Goal: Navigation & Orientation: Go to known website

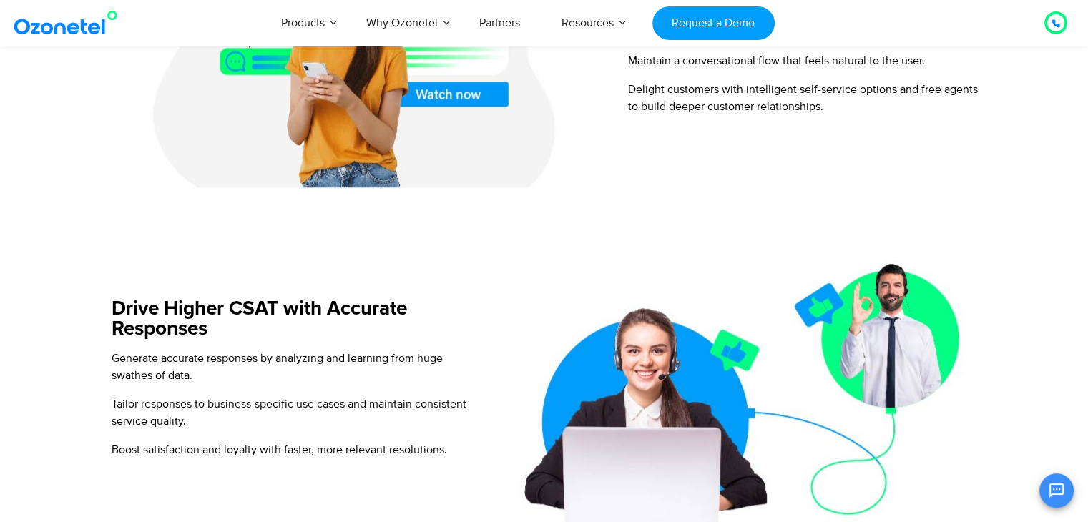
drag, startPoint x: 0, startPoint y: 0, endPoint x: 4, endPoint y: 270, distance: 269.7
click at [4, 270] on section "Power Intelligent Automation at Scale with Voice AI Agents Handle Customer Inte…" at bounding box center [544, 140] width 1088 height 1468
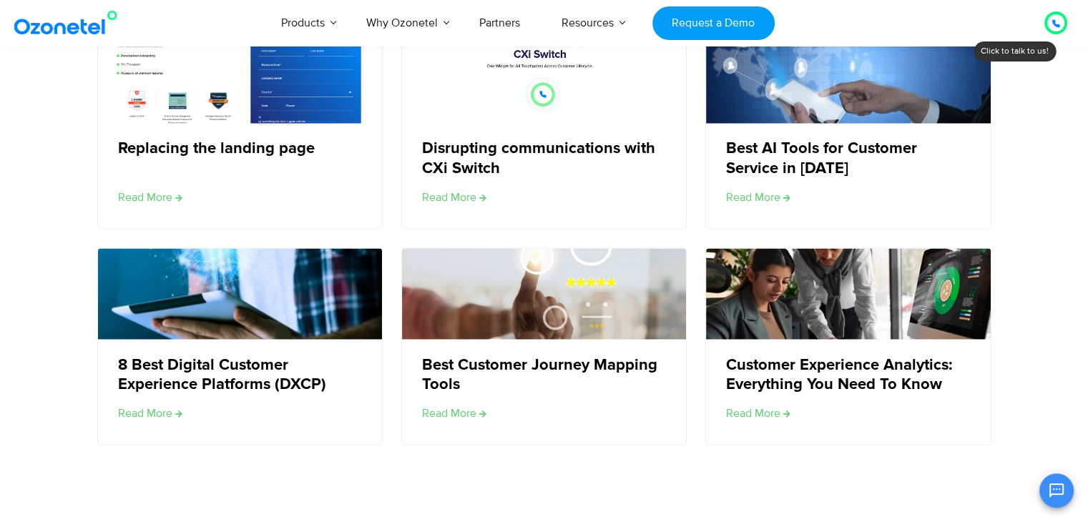
scroll to position [2577, 0]
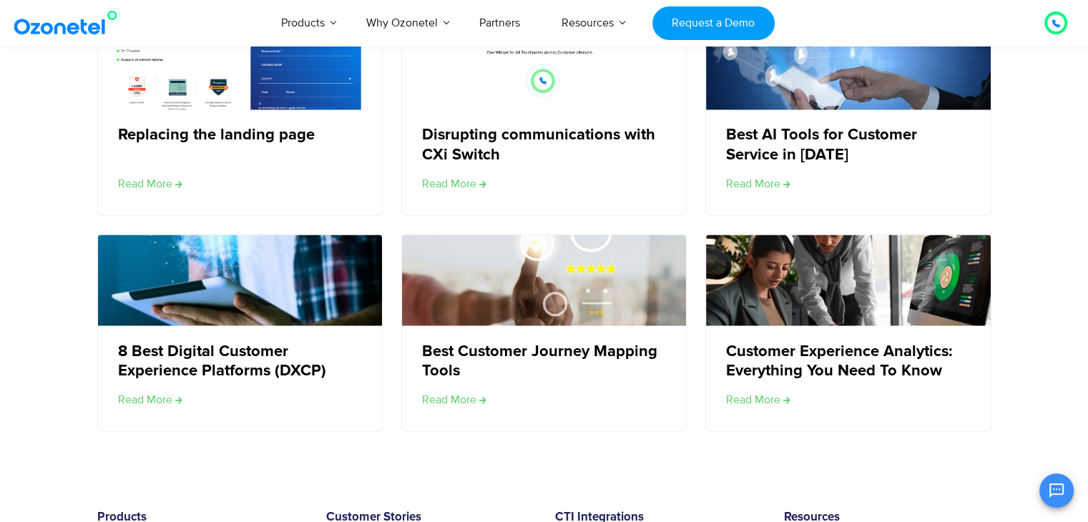
click at [20, 142] on section "Related reading Replacing the landing page Read More Disrupting communications …" at bounding box center [544, 157] width 1088 height 564
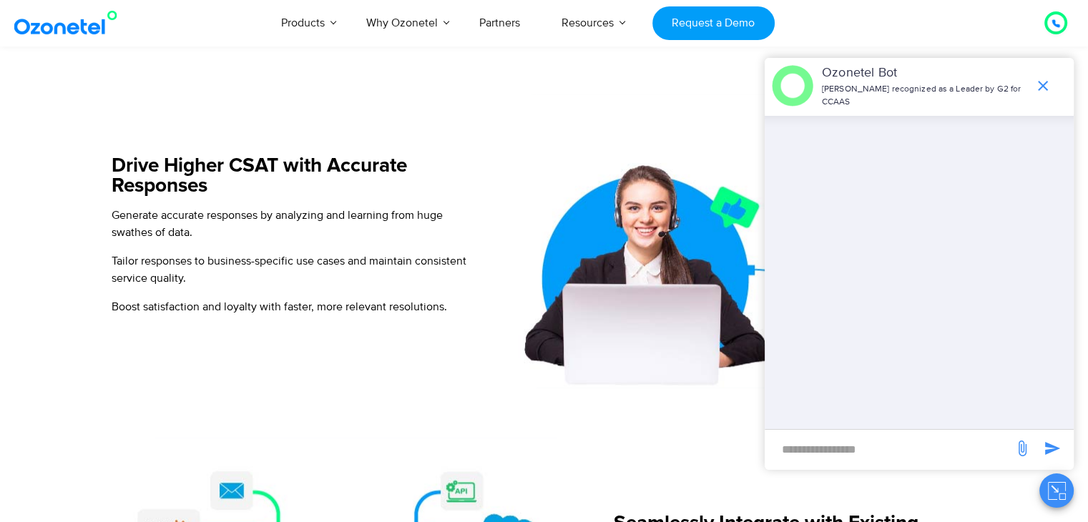
scroll to position [1222, 0]
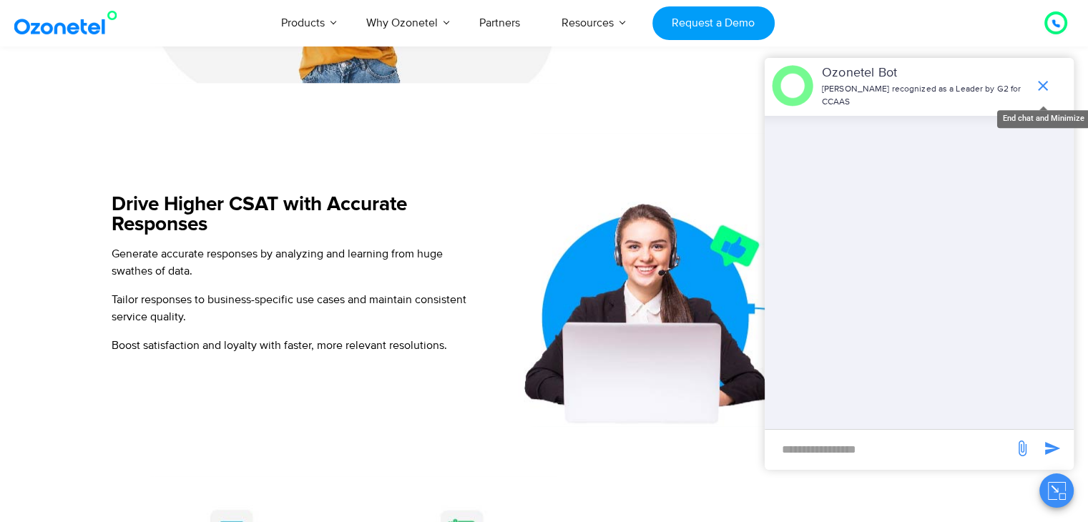
click at [1055, 89] on span "end chat or minimize" at bounding box center [1043, 86] width 29 height 29
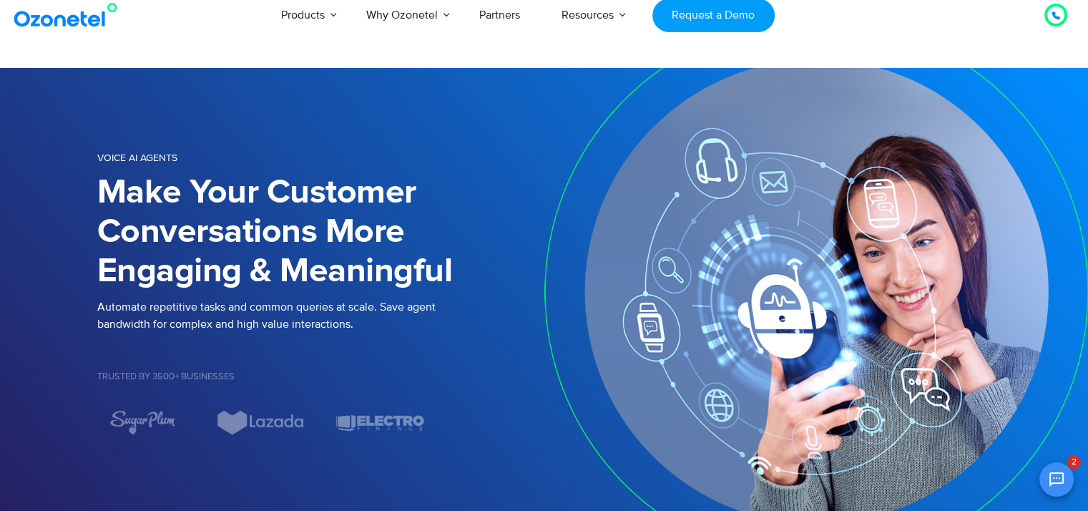
scroll to position [0, 0]
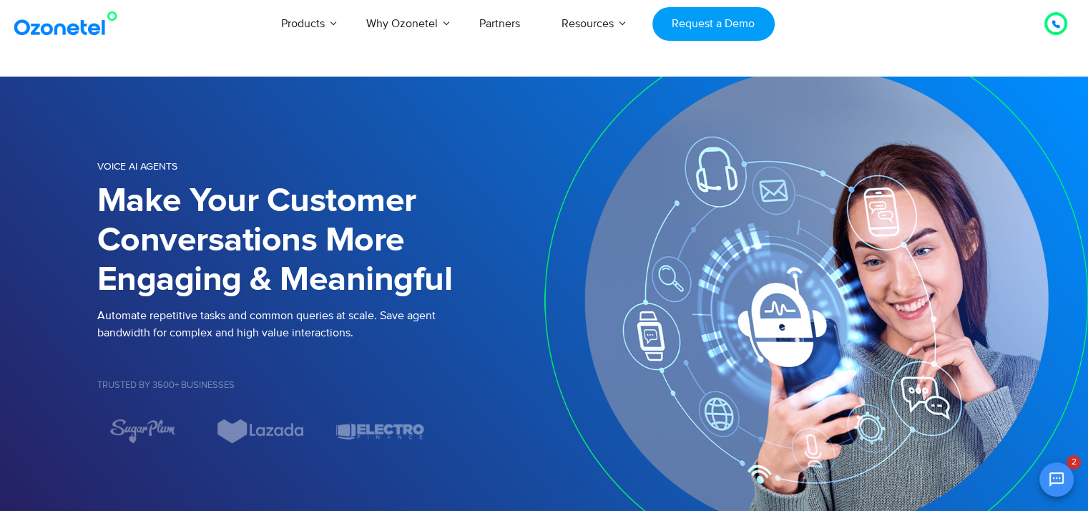
click at [46, 26] on img at bounding box center [69, 24] width 116 height 26
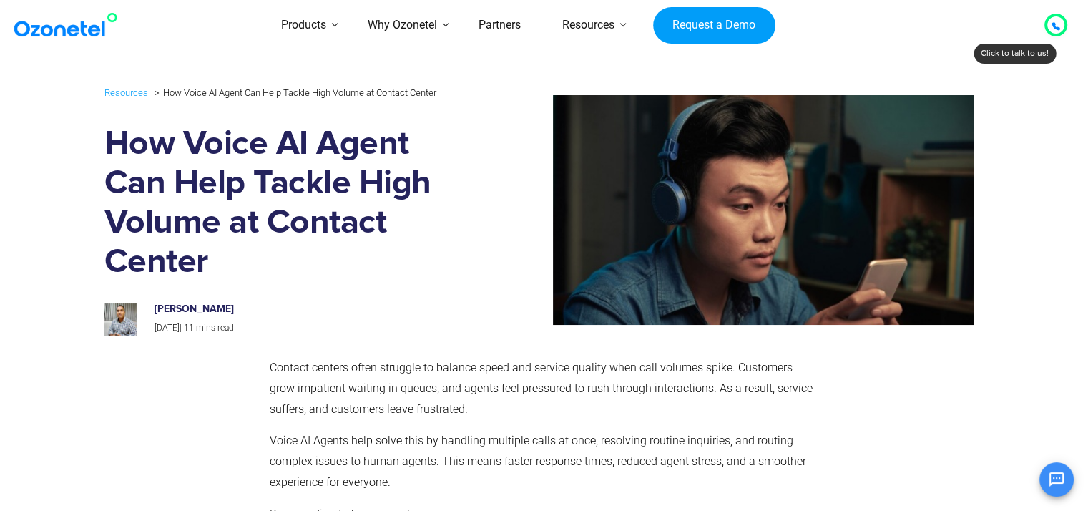
click at [36, 33] on img at bounding box center [69, 25] width 116 height 26
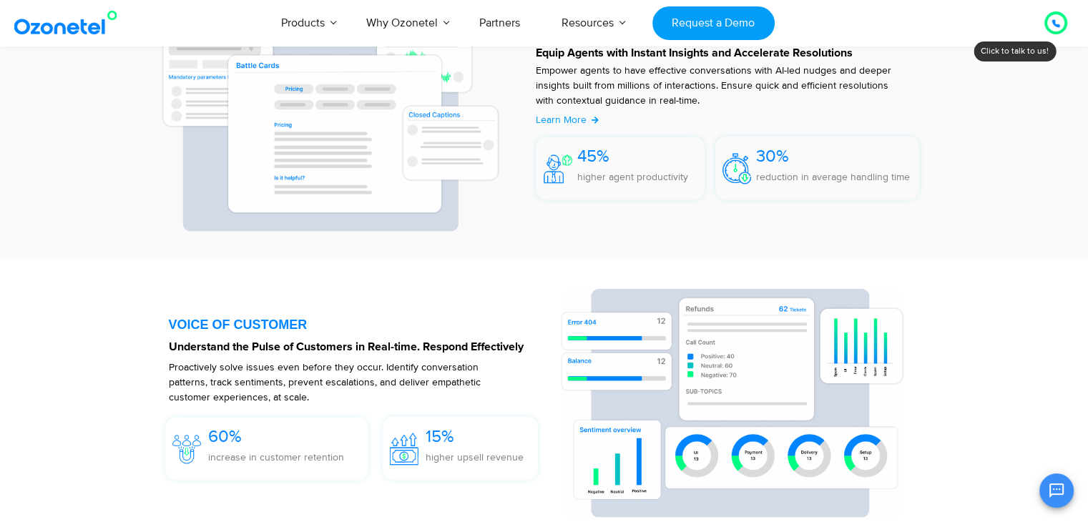
scroll to position [1974, 0]
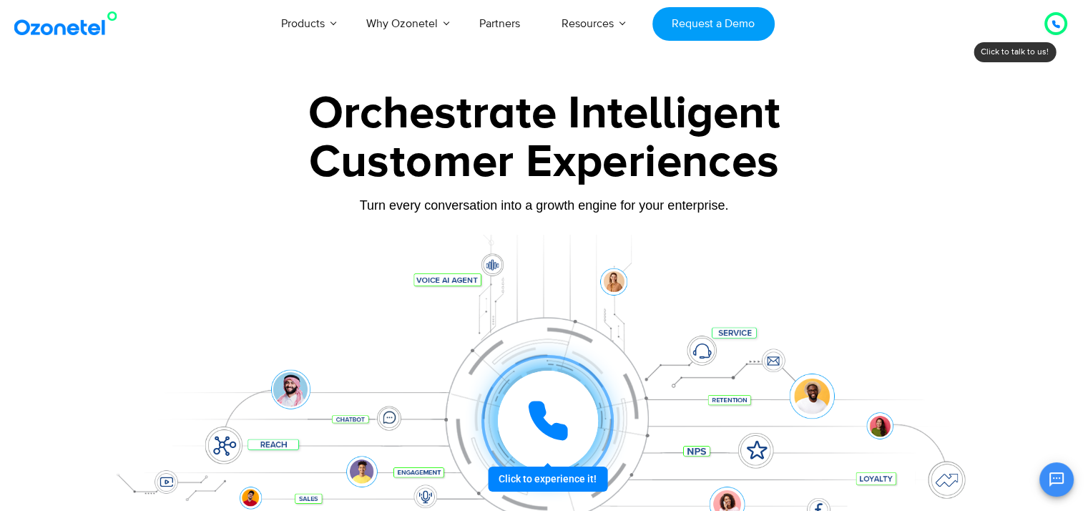
click at [16, 226] on div at bounding box center [544, 320] width 1088 height 487
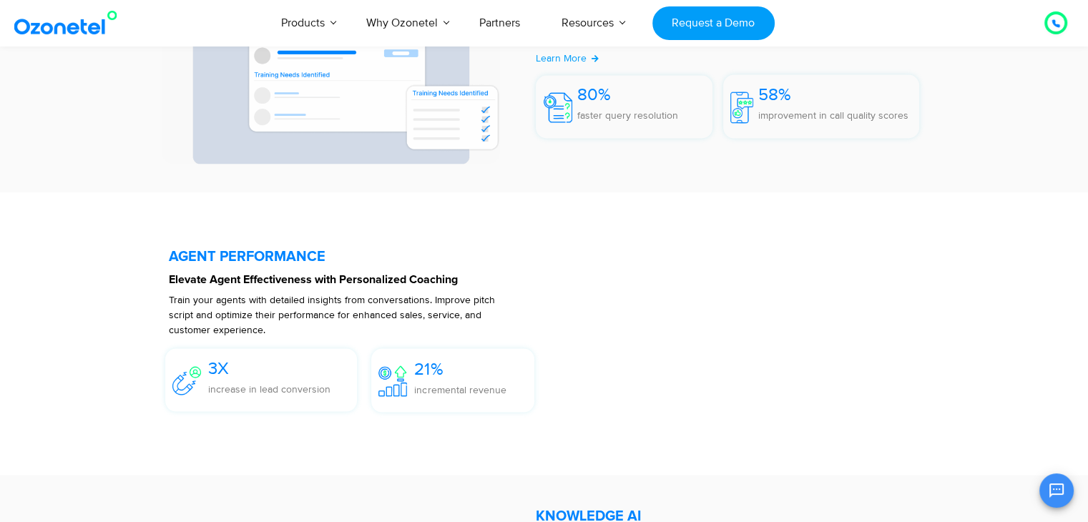
scroll to position [2604, 0]
